Goal: Answer question/provide support

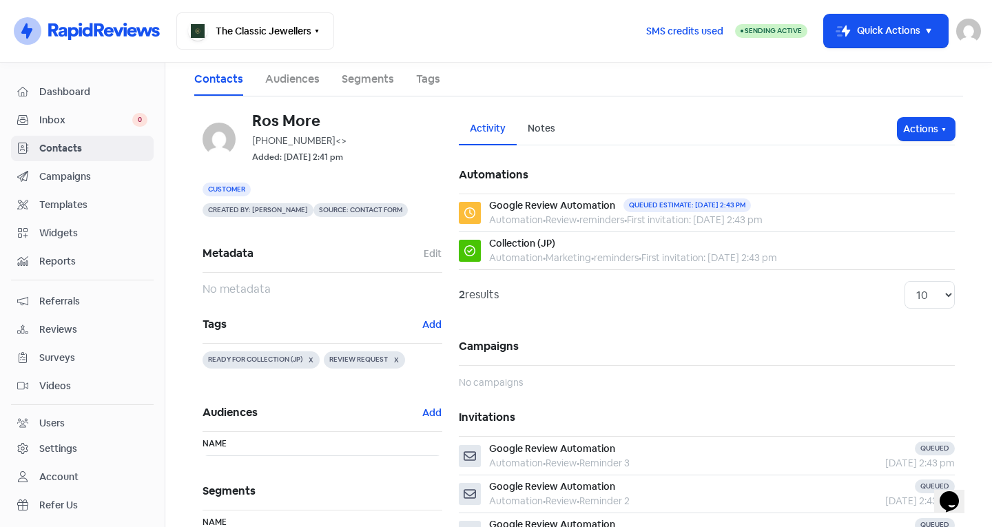
scroll to position [22, 0]
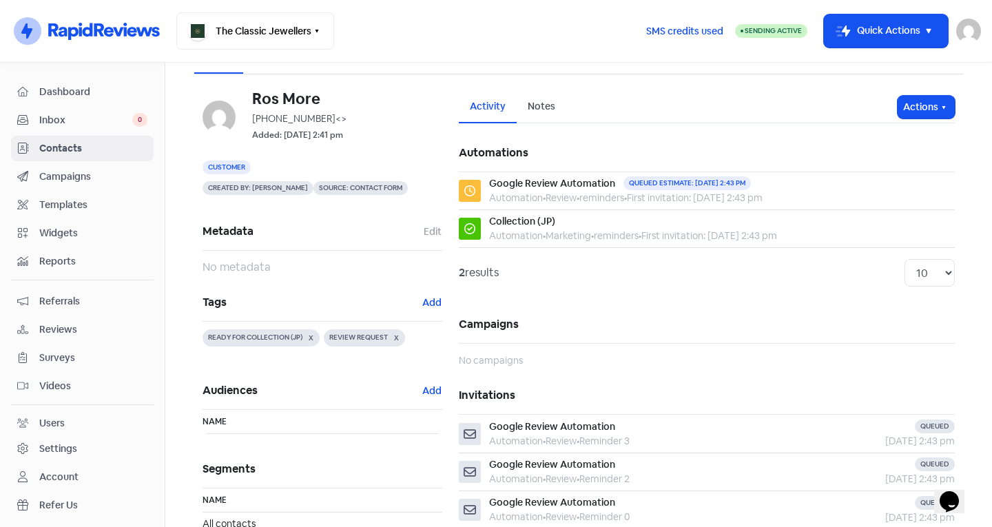
click at [94, 111] on link "Inbox 0" at bounding box center [82, 119] width 143 height 25
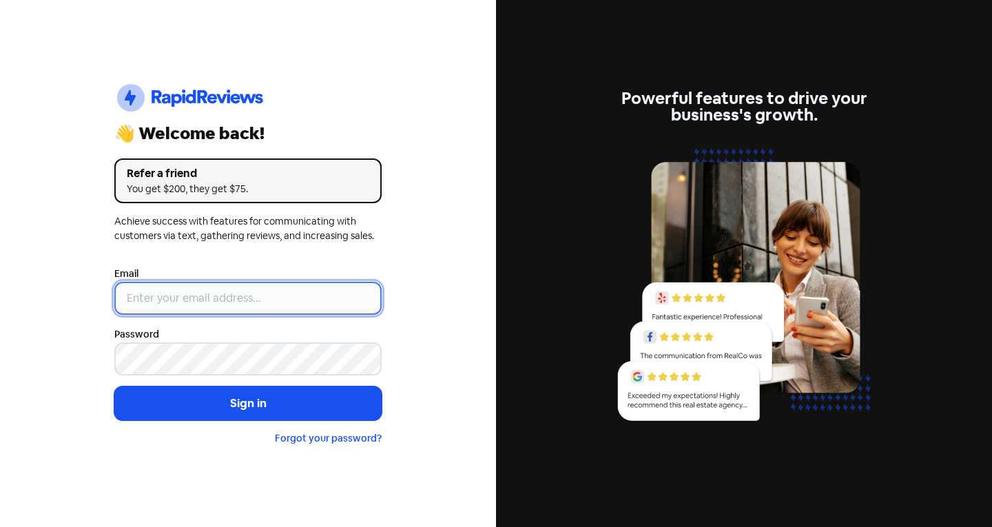
type input "[EMAIL_ADDRESS][DOMAIN_NAME]"
click at [255, 308] on input "[EMAIL_ADDRESS][DOMAIN_NAME]" at bounding box center [247, 298] width 267 height 33
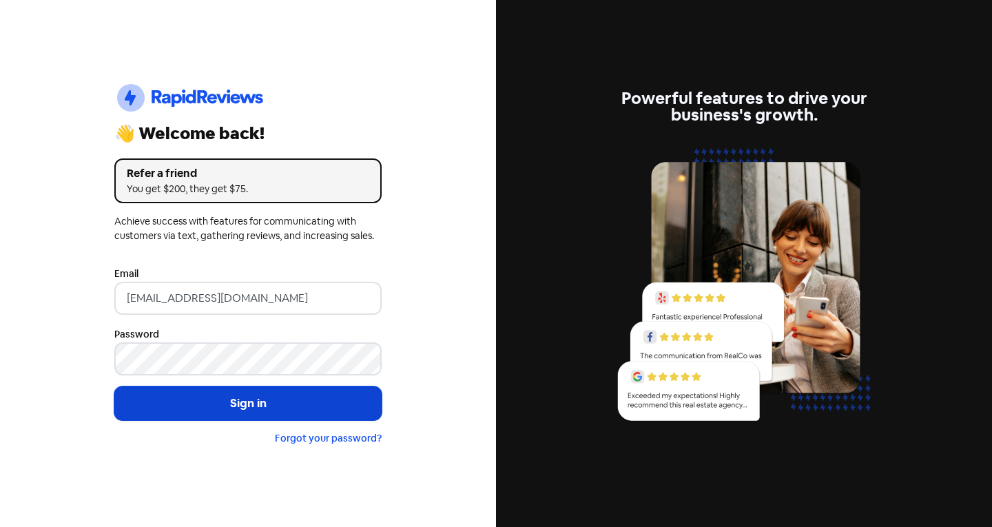
click at [220, 399] on button "Sign in" at bounding box center [247, 403] width 267 height 34
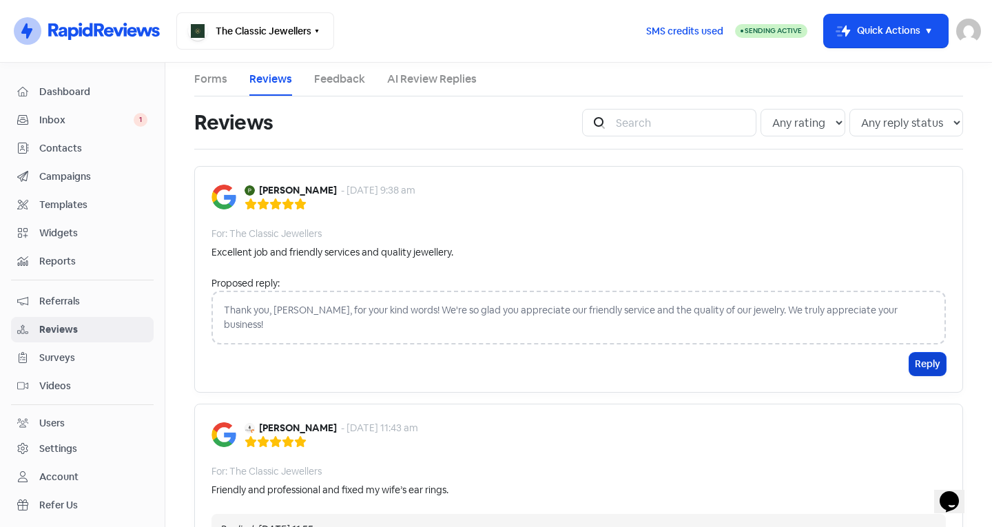
click at [916, 353] on button "Reply" at bounding box center [927, 364] width 37 height 23
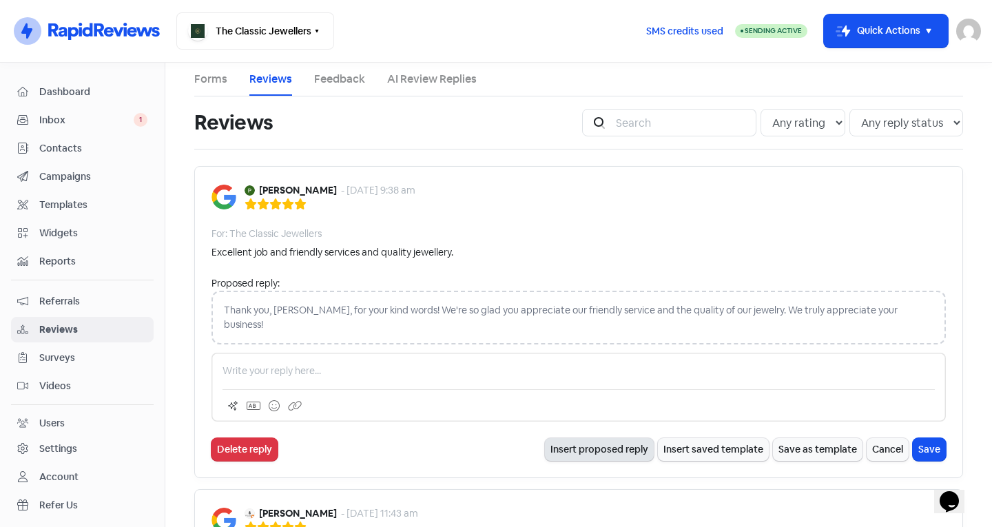
click at [625, 438] on button "Insert proposed reply" at bounding box center [599, 449] width 109 height 23
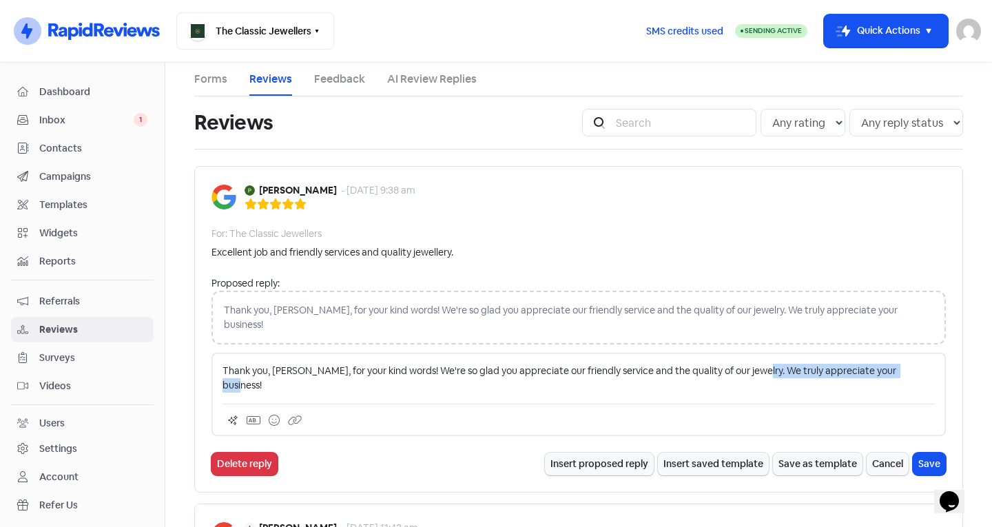
drag, startPoint x: 906, startPoint y: 356, endPoint x: 749, endPoint y: 353, distance: 156.4
click at [749, 364] on p "Thank you, [PERSON_NAME], for your kind words! We're so glad you appreciate our…" at bounding box center [578, 378] width 712 height 29
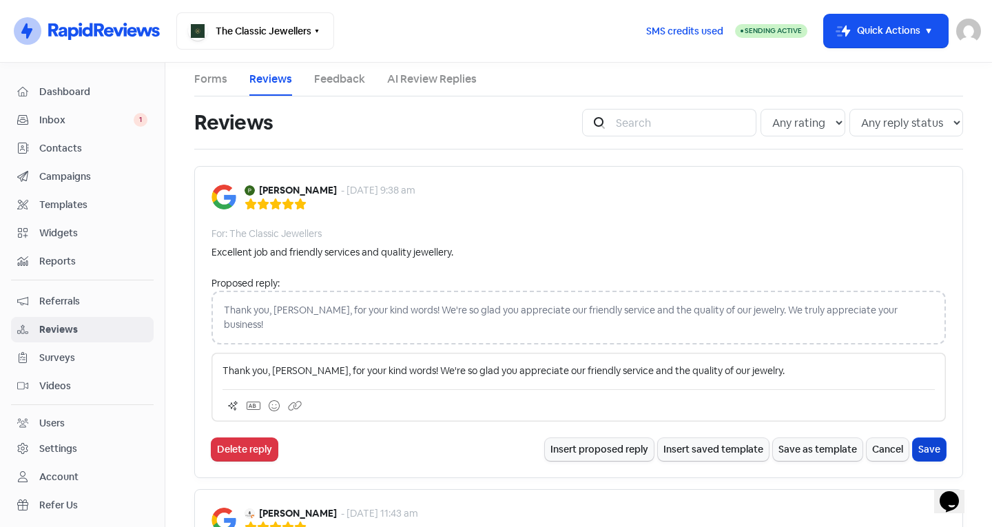
click at [916, 438] on button "Save" at bounding box center [929, 449] width 33 height 23
